Goal: Find specific page/section: Find specific page/section

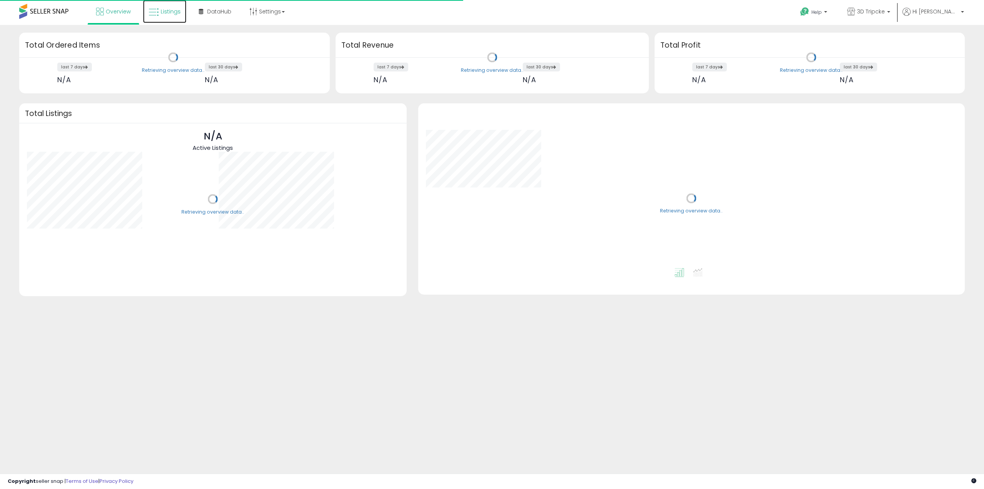
click at [171, 16] on link "Listings" at bounding box center [164, 11] width 43 height 23
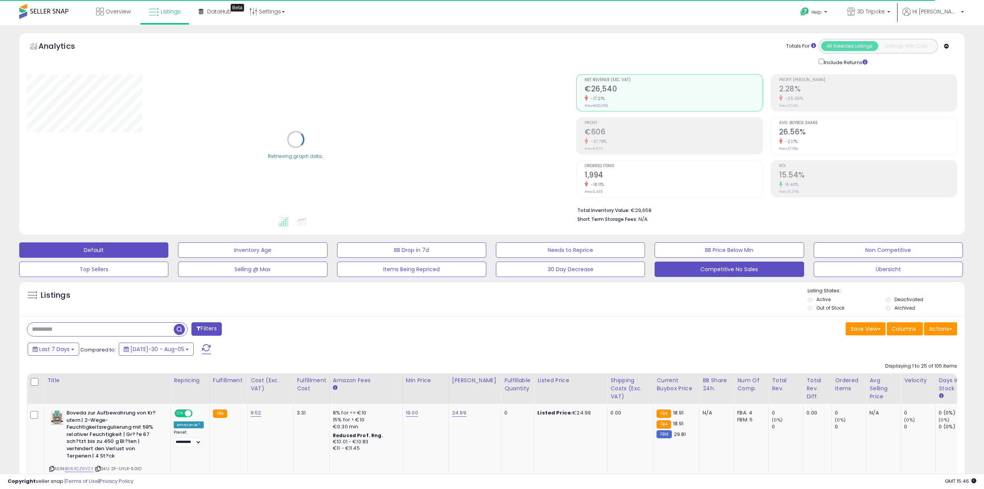
click at [327, 258] on button "Competitive No Sales" at bounding box center [252, 250] width 149 height 15
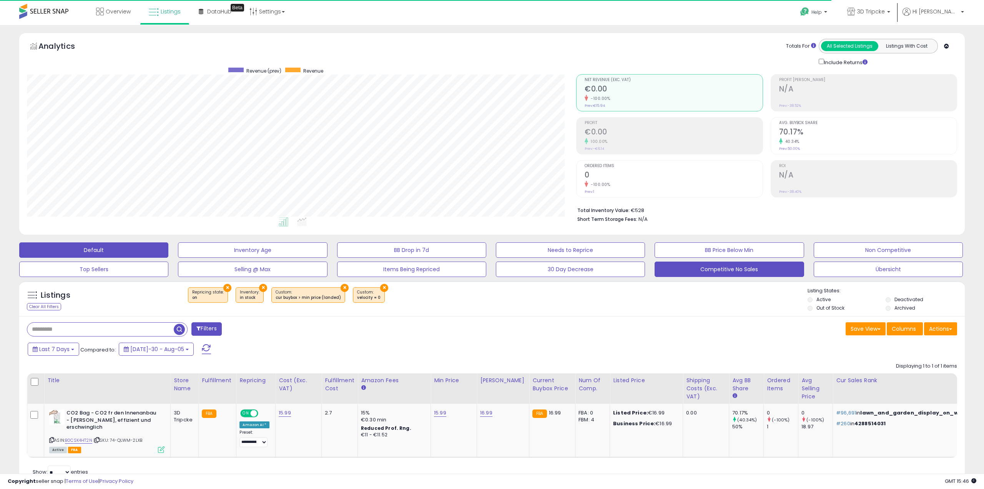
scroll to position [158, 549]
click at [149, 253] on button "Default" at bounding box center [93, 250] width 149 height 15
